Goal: Entertainment & Leisure: Browse casually

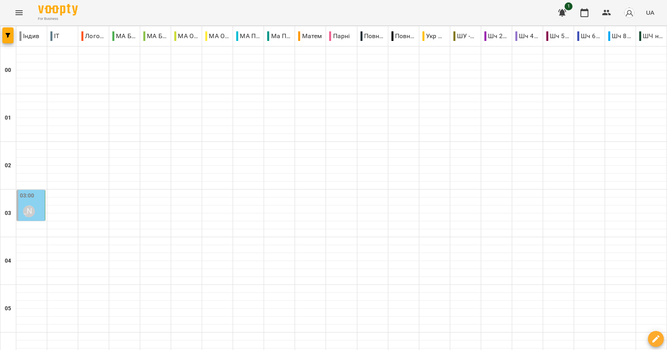
click at [27, 13] on button "Menu" at bounding box center [19, 12] width 19 height 19
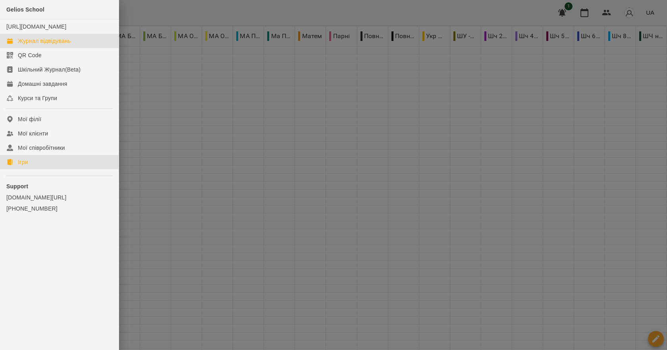
click at [36, 169] on link "Ігри" at bounding box center [59, 162] width 119 height 14
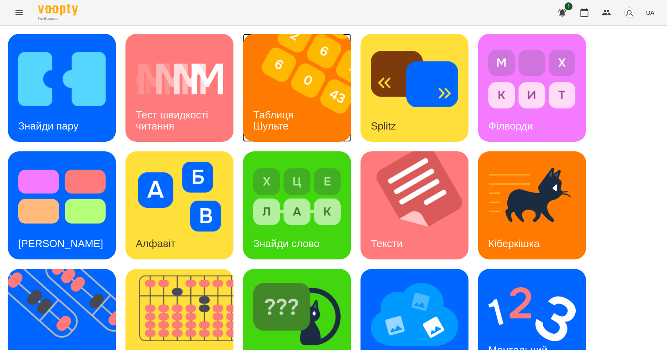
click at [316, 68] on img at bounding box center [302, 88] width 118 height 108
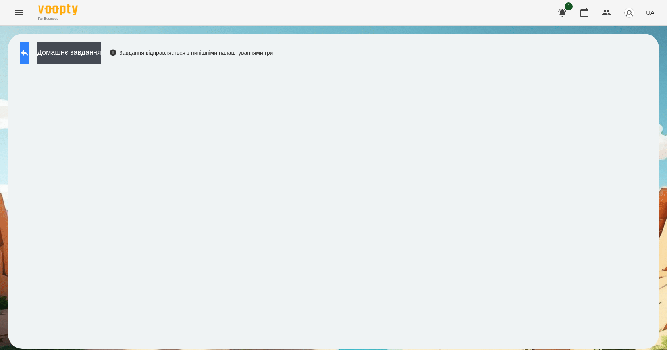
click at [29, 56] on button at bounding box center [25, 53] width 10 height 22
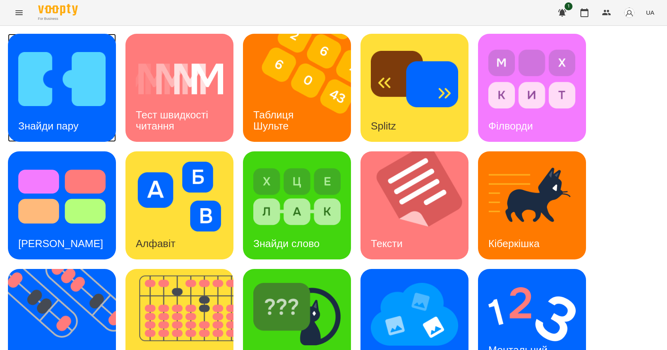
click at [67, 78] on img at bounding box center [61, 79] width 87 height 70
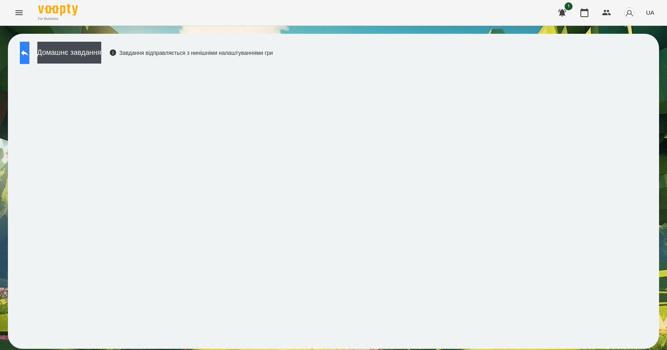
click at [29, 56] on icon at bounding box center [25, 53] width 10 height 10
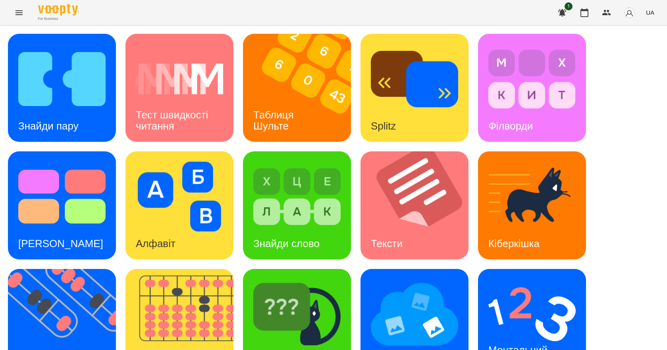
scroll to position [152, 0]
click at [521, 334] on div "Ментальний рахунок" at bounding box center [519, 355] width 83 height 42
